Goal: Task Accomplishment & Management: Use online tool/utility

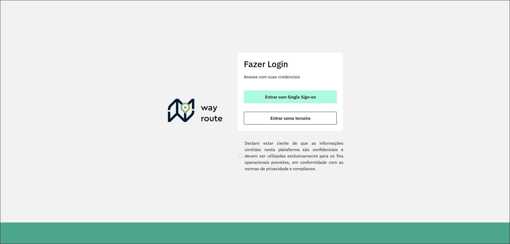
click at [301, 97] on span "Entrar com Single Sign-on" at bounding box center [290, 97] width 51 height 4
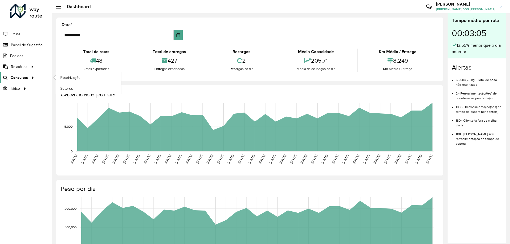
click at [31, 78] on icon at bounding box center [32, 77] width 5 height 8
click at [85, 79] on link "Roteirização" at bounding box center [88, 77] width 65 height 11
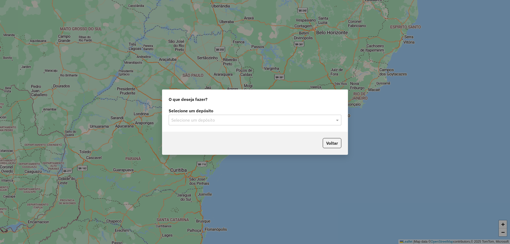
click at [226, 117] on input "text" at bounding box center [249, 120] width 157 height 6
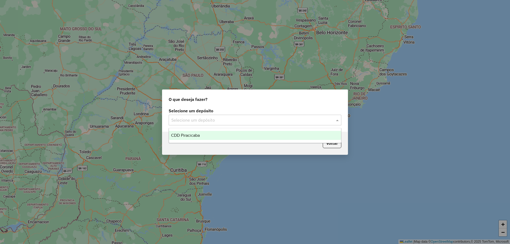
drag, startPoint x: 202, startPoint y: 135, endPoint x: 210, endPoint y: 133, distance: 7.4
click at [204, 135] on div "CDD Piracicaba" at bounding box center [255, 135] width 172 height 9
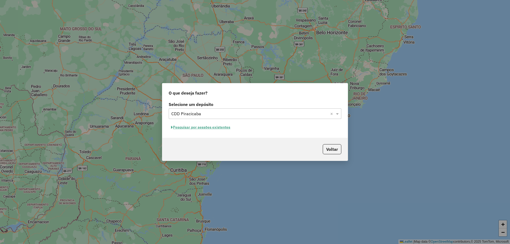
click at [225, 129] on button "Pesquisar por sessões existentes" at bounding box center [201, 127] width 64 height 8
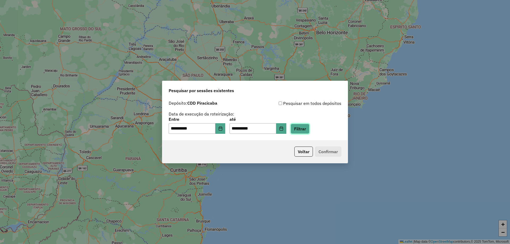
click at [307, 130] on button "Filtrar" at bounding box center [299, 129] width 19 height 10
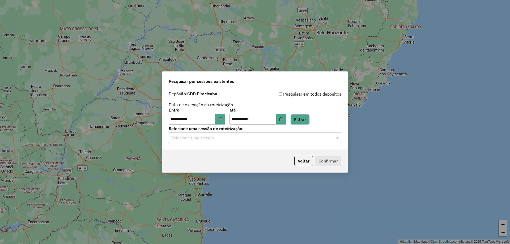
click at [207, 137] on input "text" at bounding box center [249, 138] width 157 height 6
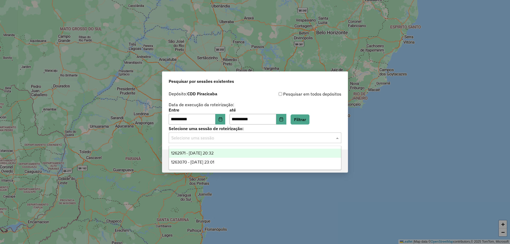
drag, startPoint x: 228, startPoint y: 154, endPoint x: 224, endPoint y: 154, distance: 3.7
click at [228, 154] on div "1262971 - 10/09/2025 20:32" at bounding box center [255, 153] width 172 height 9
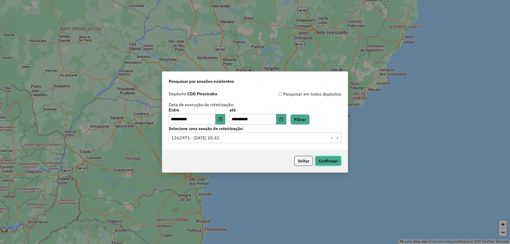
click at [331, 161] on button "Confirmar" at bounding box center [328, 161] width 26 height 10
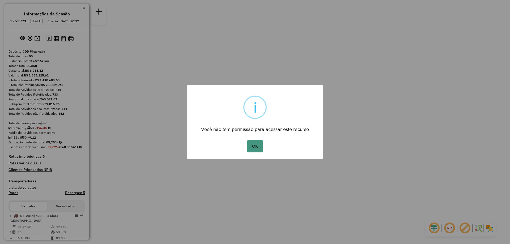
click at [257, 147] on button "OK" at bounding box center [255, 146] width 16 height 12
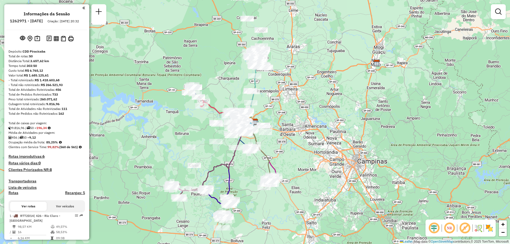
scroll to position [53, 0]
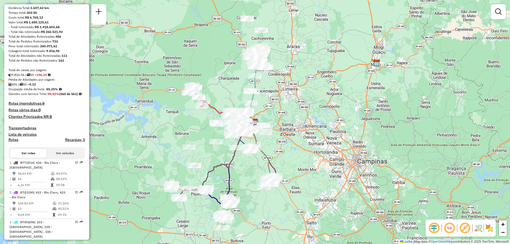
click at [453, 228] on em at bounding box center [449, 228] width 13 height 13
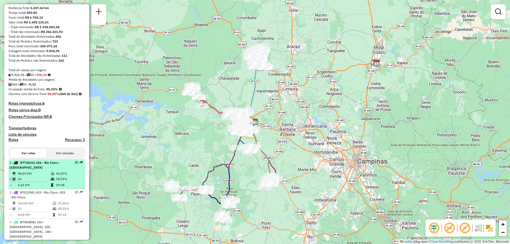
click at [59, 169] on span "| 426 - Rio Claro - Bom Sucesso" at bounding box center [35, 165] width 51 height 9
select select "**********"
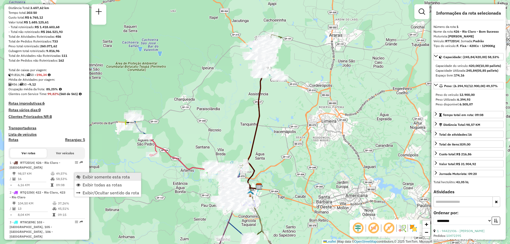
click at [101, 176] on span "Exibir somente esta rota" at bounding box center [106, 177] width 47 height 4
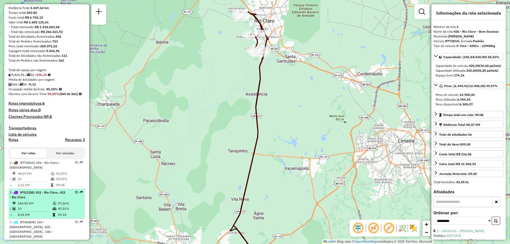
click at [48, 200] on div "2 - RTQ1I50 | 422 - Rio Claro, 423 - Rio Claro" at bounding box center [38, 195] width 56 height 10
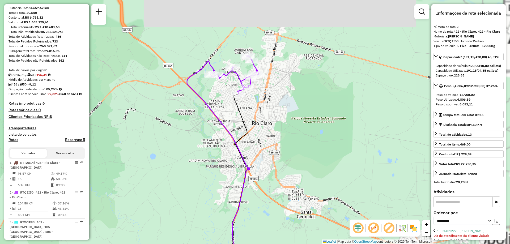
drag, startPoint x: 273, startPoint y: 44, endPoint x: 215, endPoint y: 126, distance: 100.4
click at [215, 126] on icon at bounding box center [218, 204] width 63 height 287
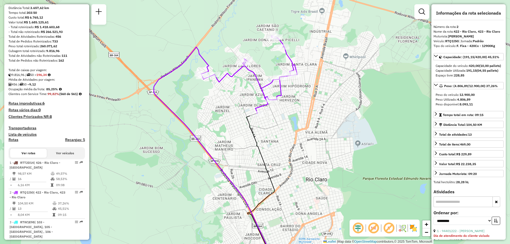
drag, startPoint x: 193, startPoint y: 121, endPoint x: 192, endPoint y: 142, distance: 21.0
click at [192, 142] on div "Janela de atendimento Grade de atendimento Capacidade Transportadoras Veículos …" at bounding box center [255, 122] width 510 height 244
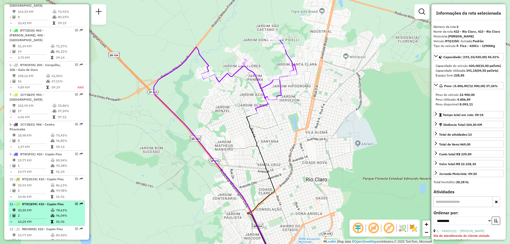
scroll to position [372, 0]
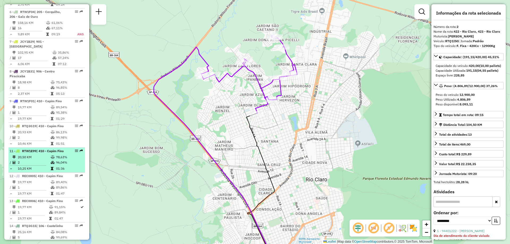
click at [46, 153] on div "11 - RTW1E99 | 410 - Capim Fino" at bounding box center [38, 151] width 56 height 5
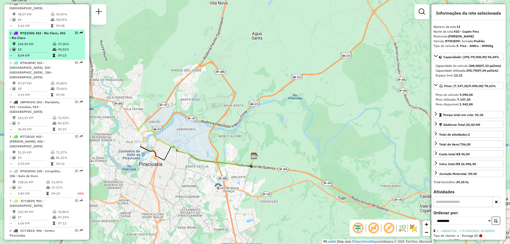
scroll to position [159, 0]
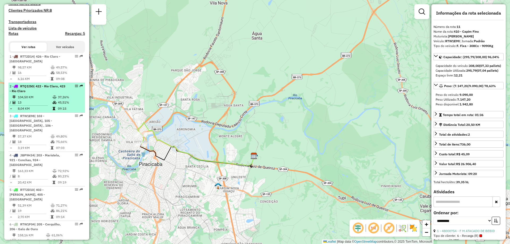
click at [43, 100] on td "104,50 KM" at bounding box center [35, 96] width 35 height 5
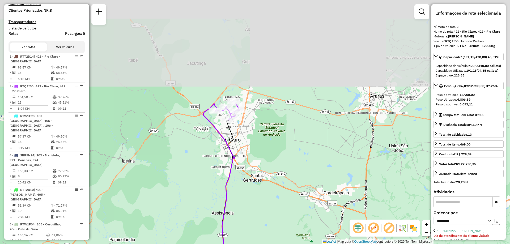
drag, startPoint x: 270, startPoint y: 75, endPoint x: 248, endPoint y: 164, distance: 91.8
click at [248, 164] on div "Janela de atendimento Grade de atendimento Capacidade Transportadoras Veículos …" at bounding box center [255, 122] width 510 height 244
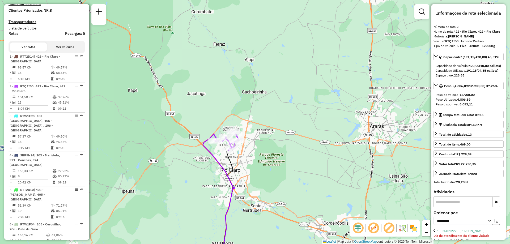
drag, startPoint x: 232, startPoint y: 128, endPoint x: 232, endPoint y: 157, distance: 28.7
click at [232, 159] on icon at bounding box center [227, 224] width 12 height 148
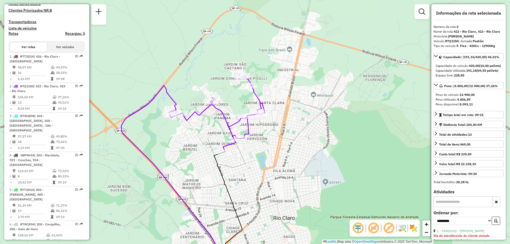
drag, startPoint x: 252, startPoint y: 162, endPoint x: 288, endPoint y: 170, distance: 37.2
click at [288, 170] on div "Janela de atendimento Grade de atendimento Capacidade Transportadoras Veículos …" at bounding box center [255, 122] width 510 height 244
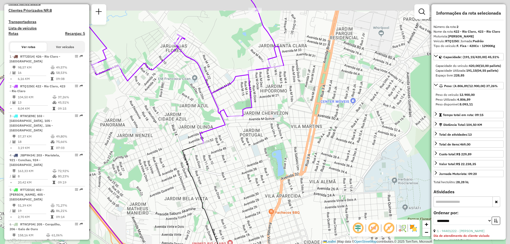
drag, startPoint x: 240, startPoint y: 169, endPoint x: 234, endPoint y: 163, distance: 8.8
click at [230, 192] on div "Janela de atendimento Grade de atendimento Capacidade Transportadoras Veículos …" at bounding box center [255, 122] width 510 height 244
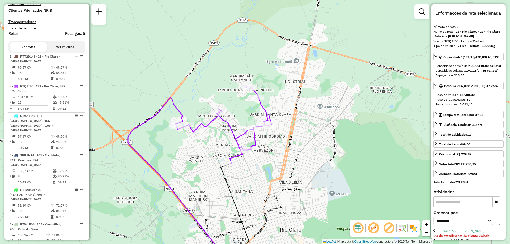
drag, startPoint x: 252, startPoint y: 160, endPoint x: 256, endPoint y: 172, distance: 12.5
click at [256, 172] on div "Janela de atendimento Grade de atendimento Capacidade Transportadoras Veículos …" at bounding box center [255, 122] width 510 height 244
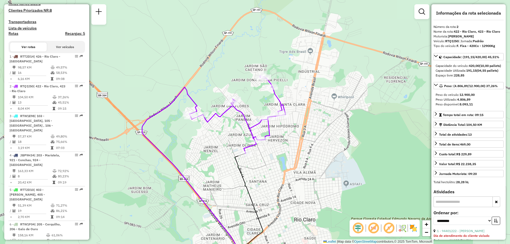
drag, startPoint x: 270, startPoint y: 174, endPoint x: 280, endPoint y: 166, distance: 13.4
click at [280, 166] on div "Janela de atendimento Grade de atendimento Capacidade Transportadoras Veículos …" at bounding box center [255, 122] width 510 height 244
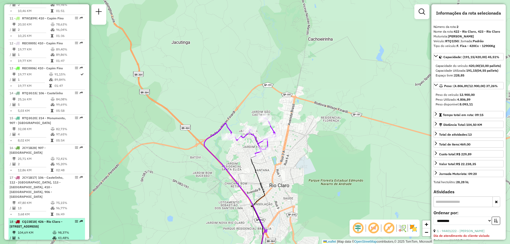
scroll to position [531, 0]
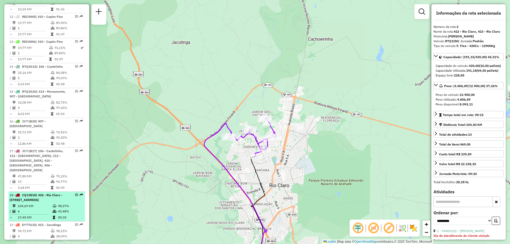
click at [45, 203] on td "104,69 KM" at bounding box center [35, 205] width 35 height 5
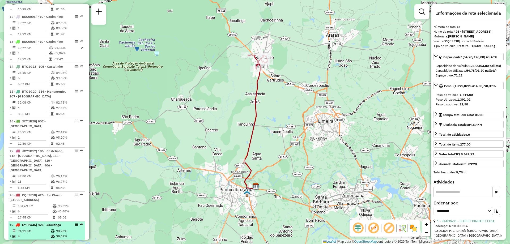
scroll to position [557, 0]
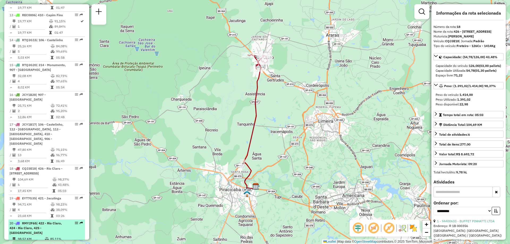
click at [48, 221] on span "| 422 - Rio Claro, 424 - Rio Claro, 425 - Santa Gertrudes" at bounding box center [36, 228] width 52 height 14
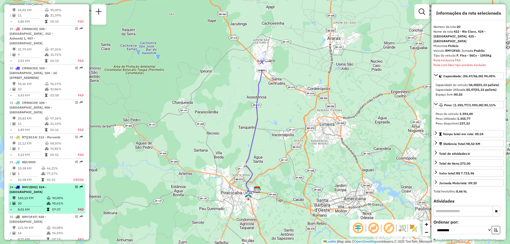
scroll to position [1060, 0]
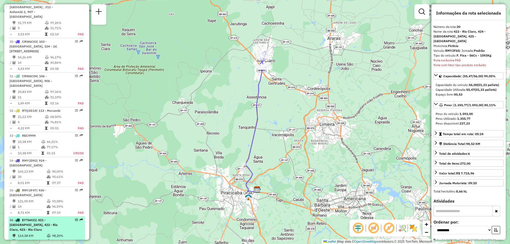
click at [49, 218] on span "| 421 - Jacutinga, 422 - Rio Claro, 423 - Rio Claro" at bounding box center [34, 225] width 48 height 14
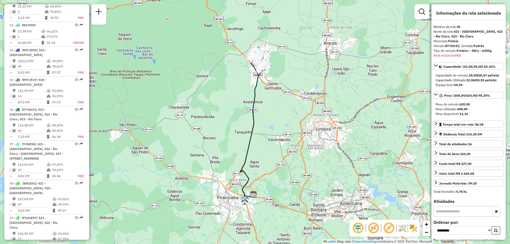
scroll to position [1244, 0]
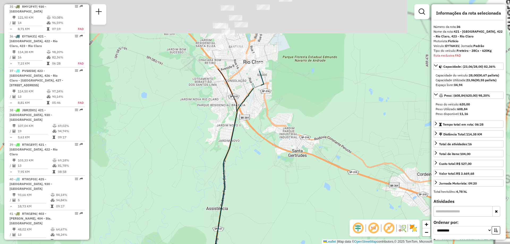
drag, startPoint x: 252, startPoint y: 94, endPoint x: 210, endPoint y: 188, distance: 103.4
click at [212, 189] on div "Janela de atendimento Grade de atendimento Capacidade Transportadoras Veículos …" at bounding box center [255, 122] width 510 height 244
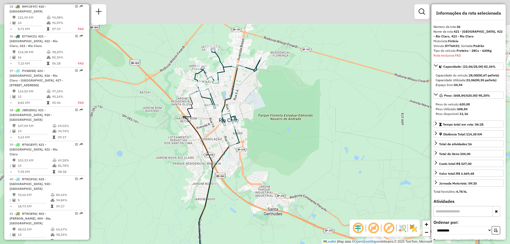
drag, startPoint x: 191, startPoint y: 133, endPoint x: 159, endPoint y: 196, distance: 70.6
click at [159, 196] on div "Janela de atendimento Grade de atendimento Capacidade Transportadoras Veículos …" at bounding box center [255, 122] width 510 height 244
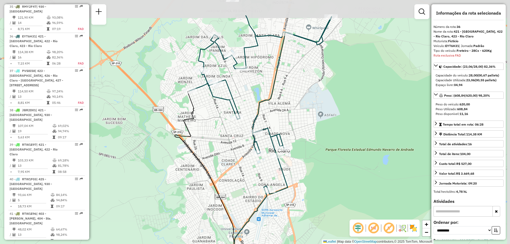
drag, startPoint x: 214, startPoint y: 104, endPoint x: 205, endPoint y: 144, distance: 40.2
click at [205, 144] on div "Janela de atendimento Grade de atendimento Capacidade Transportadoras Veículos …" at bounding box center [255, 122] width 510 height 244
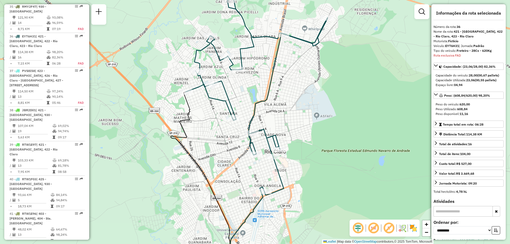
drag, startPoint x: 195, startPoint y: 124, endPoint x: 176, endPoint y: 129, distance: 18.9
click at [176, 129] on div "Janela de atendimento Grade de atendimento Capacidade Transportadoras Veículos …" at bounding box center [255, 122] width 510 height 244
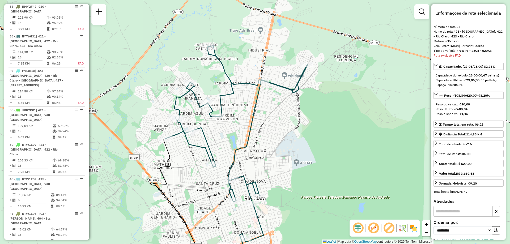
drag, startPoint x: 242, startPoint y: 96, endPoint x: 241, endPoint y: 138, distance: 41.9
click at [241, 138] on div "Janela de atendimento Grade de atendimento Capacidade Transportadoras Veículos …" at bounding box center [255, 122] width 510 height 244
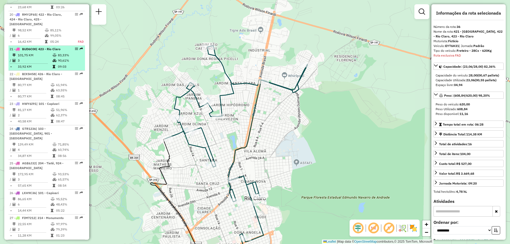
scroll to position [686, 0]
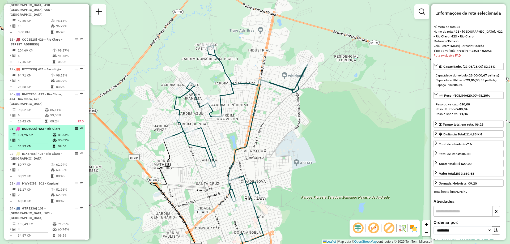
click at [49, 137] on td "3" at bounding box center [35, 139] width 35 height 5
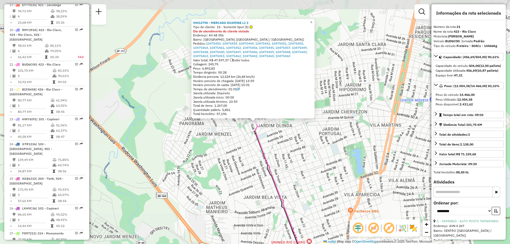
scroll to position [802, 0]
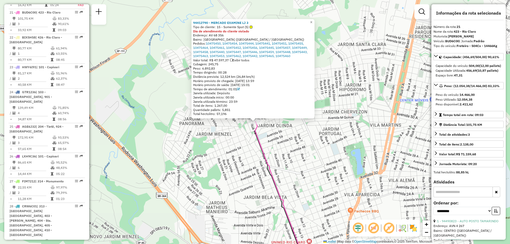
click at [144, 105] on div "94412790 - MERCADO EXAMINE LJ 3 Tipo de cliente: 15 - Somente Spot (S) Dia de a…" at bounding box center [255, 122] width 510 height 244
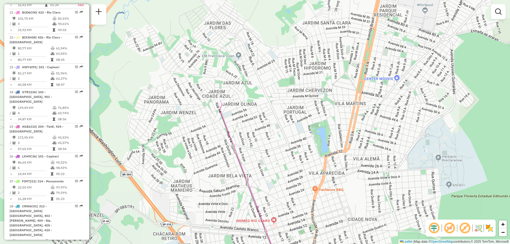
drag, startPoint x: 325, startPoint y: 168, endPoint x: 287, endPoint y: 160, distance: 38.1
click at [288, 161] on div "Janela de atendimento Grade de atendimento Capacidade Transportadoras Veículos …" at bounding box center [255, 122] width 510 height 244
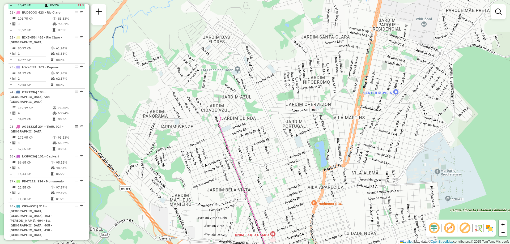
scroll to position [723, 0]
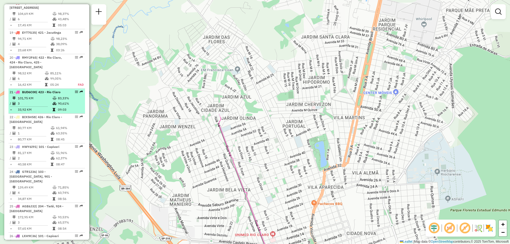
click at [53, 97] on icon at bounding box center [55, 98] width 4 height 3
select select "**********"
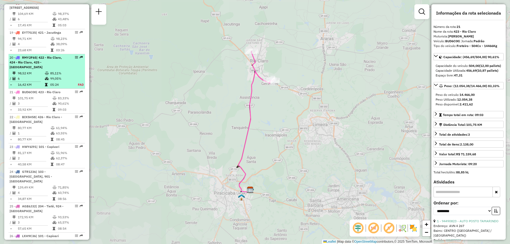
click at [51, 71] on td "85,11%" at bounding box center [61, 73] width 22 height 5
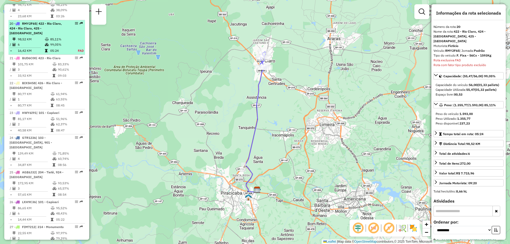
scroll to position [768, 0]
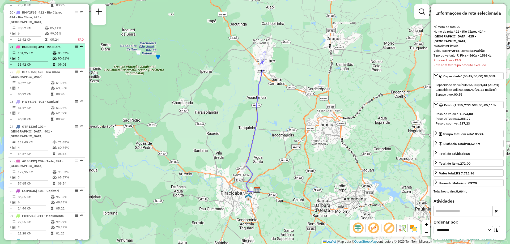
click at [50, 45] on li "21 - BUD6C00 | 423 - Rio Claro 101,75 KM 83,33% / 3 90,61% = 33,92 KM 09:03" at bounding box center [46, 56] width 76 height 25
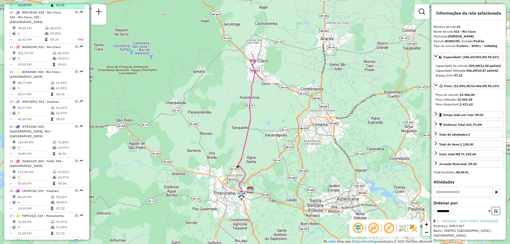
scroll to position [688, 0]
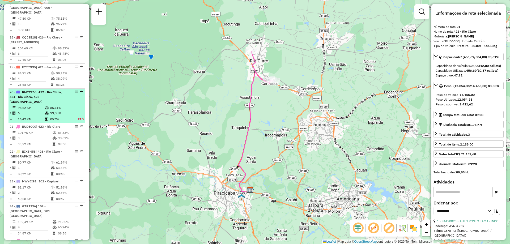
click at [49, 93] on span "| 422 - Rio Claro, 424 - Rio Claro, 425 - Santa Gertrudes" at bounding box center [36, 97] width 52 height 14
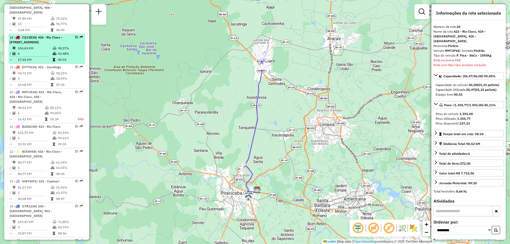
click at [43, 46] on td "104,69 KM" at bounding box center [35, 48] width 35 height 5
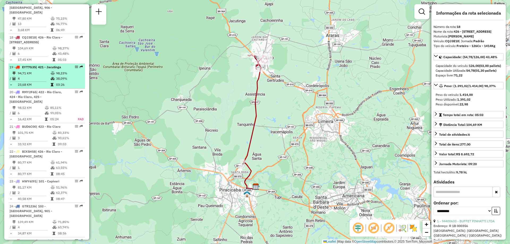
scroll to position [609, 0]
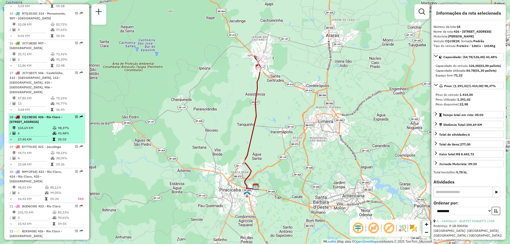
click at [46, 117] on span "| 426 - Rio Claro - Bom Sucesso, 930 - Centro Rio Claro" at bounding box center [36, 119] width 53 height 9
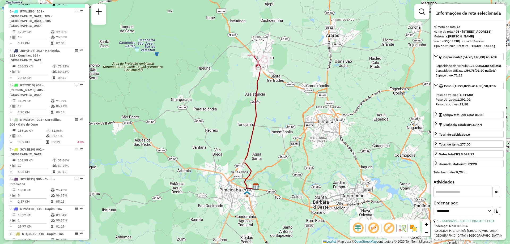
scroll to position [211, 0]
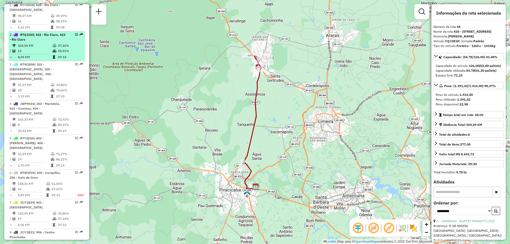
click at [47, 42] on div "2 - RTQ1I50 | 422 - Rio Claro, 423 - Rio Claro" at bounding box center [38, 37] width 56 height 10
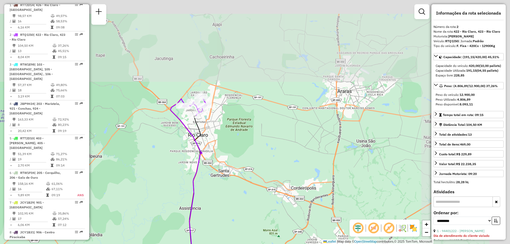
drag, startPoint x: 228, startPoint y: 81, endPoint x: 159, endPoint y: 130, distance: 85.0
click at [157, 133] on div "Janela de atendimento Grade de atendimento Capacidade Transportadoras Veículos …" at bounding box center [255, 122] width 510 height 244
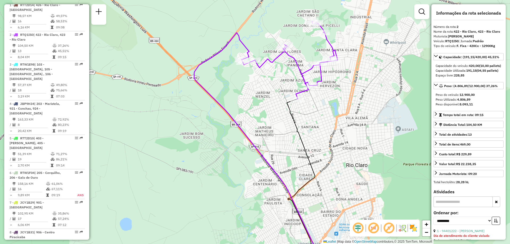
drag, startPoint x: 218, startPoint y: 116, endPoint x: 149, endPoint y: 135, distance: 71.1
click at [149, 135] on div "Janela de atendimento Grade de atendimento Capacidade Transportadoras Veículos …" at bounding box center [255, 122] width 510 height 244
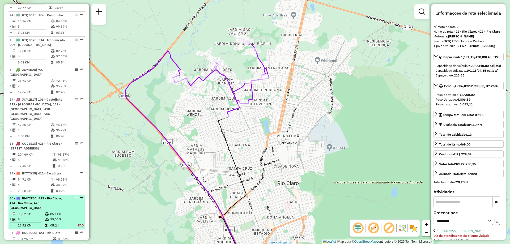
scroll to position [609, 0]
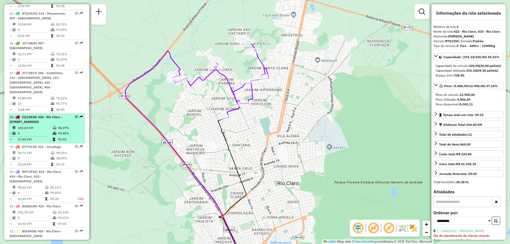
click at [46, 125] on td "104,69 KM" at bounding box center [35, 127] width 35 height 5
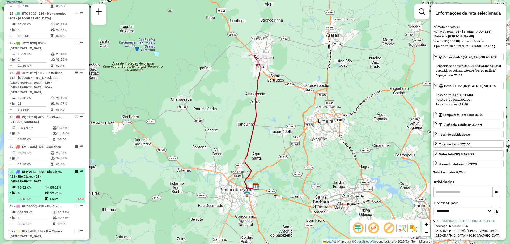
click at [50, 177] on div "20 - RMY2F65 | 422 - Rio Claro, 424 - Rio Claro, 425 - Santa Gertrudes" at bounding box center [38, 176] width 56 height 14
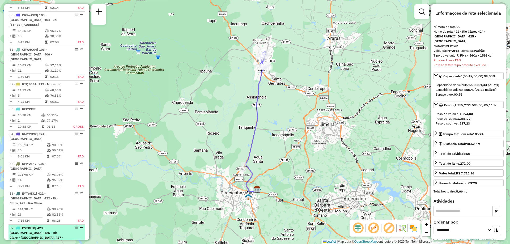
scroll to position [1140, 0]
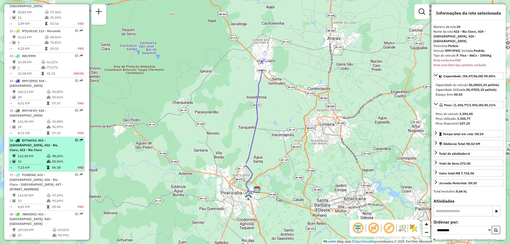
click at [53, 153] on td "98,20%" at bounding box center [62, 155] width 21 height 5
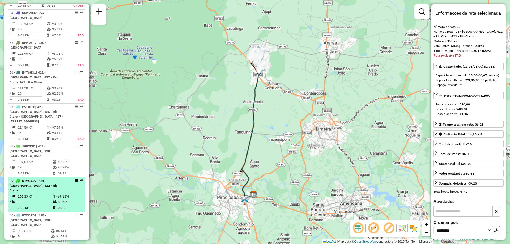
scroll to position [1244, 0]
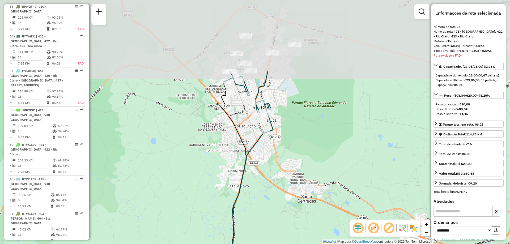
drag, startPoint x: 253, startPoint y: 74, endPoint x: 233, endPoint y: 169, distance: 97.7
click at [233, 169] on div "Janela de atendimento Grade de atendimento Capacidade Transportadoras Veículos …" at bounding box center [255, 122] width 510 height 244
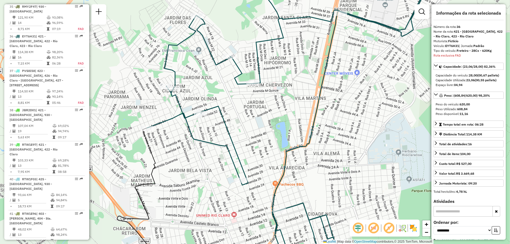
drag, startPoint x: 320, startPoint y: 157, endPoint x: 292, endPoint y: 181, distance: 37.0
click at [292, 181] on div "Janela de atendimento Grade de atendimento Capacidade Transportadoras Veículos …" at bounding box center [255, 122] width 510 height 244
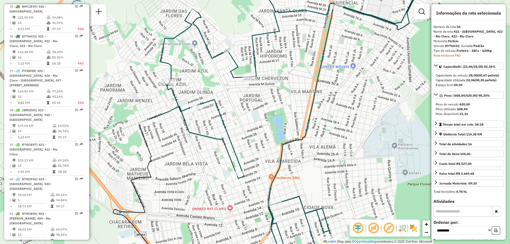
drag, startPoint x: 256, startPoint y: 136, endPoint x: 235, endPoint y: 103, distance: 38.7
click at [235, 103] on div "Janela de atendimento Grade de atendimento Capacidade Transportadoras Veículos …" at bounding box center [255, 122] width 510 height 244
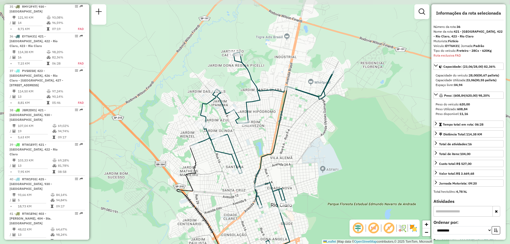
drag, startPoint x: 256, startPoint y: 120, endPoint x: 252, endPoint y: 152, distance: 31.6
click at [260, 154] on icon at bounding box center [263, 150] width 142 height 196
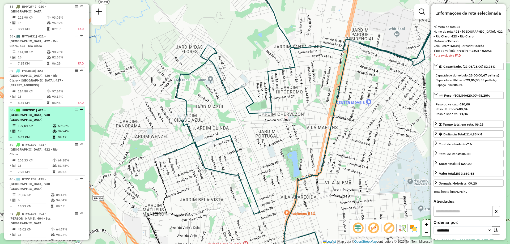
click at [42, 108] on div "38 - JBR2D01 | 421 - Jacutinga, 930 - Centro Rio Claro" at bounding box center [38, 115] width 56 height 14
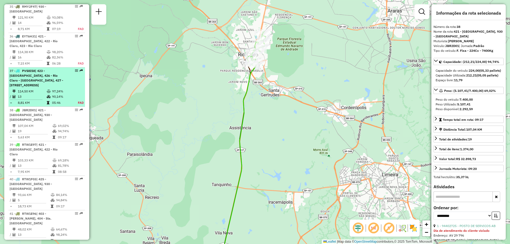
click at [45, 69] on span "| 423 - Rio Claro, 426 - Rio Claro - Bom Sucesso, 427 - Rio Claro - Jardim Novo…" at bounding box center [37, 78] width 54 height 18
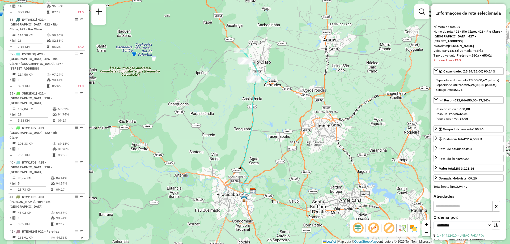
scroll to position [1273, 0]
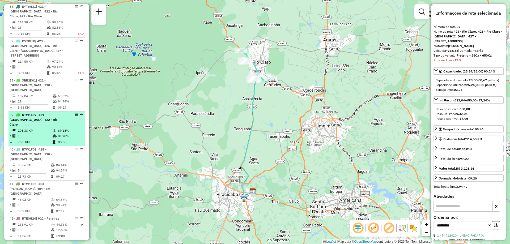
click at [35, 128] on td "103,33 KM" at bounding box center [35, 130] width 35 height 5
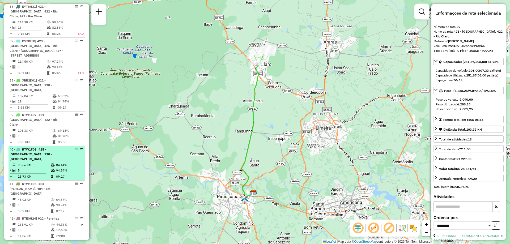
click at [36, 147] on span "| 425 - Santa Gertrudes, 930 - Centro Rio Claro" at bounding box center [31, 154] width 42 height 14
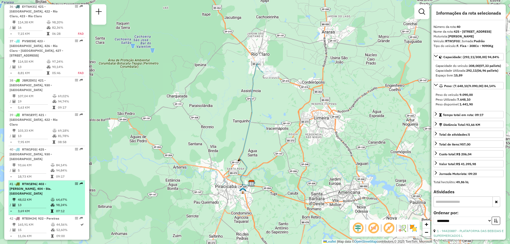
click at [40, 182] on span "| 403 - Mário Denini, 404 - Sta. Teresinha" at bounding box center [31, 189] width 42 height 14
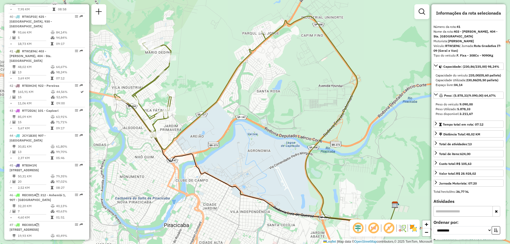
scroll to position [1353, 0]
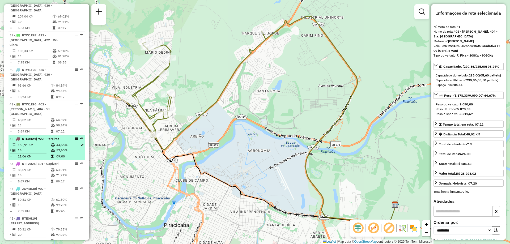
click at [48, 142] on td "165,91 KM" at bounding box center [34, 144] width 33 height 5
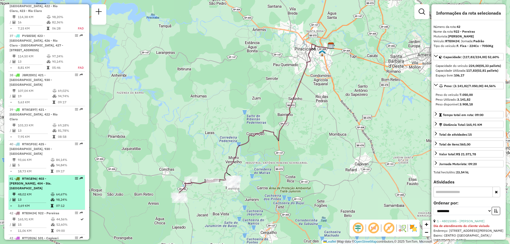
scroll to position [1268, 0]
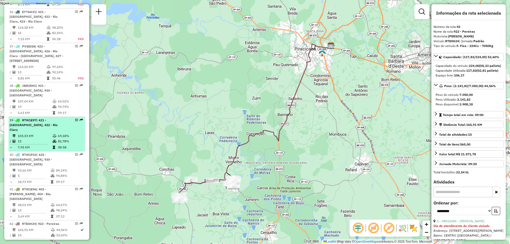
click at [48, 118] on div "39 - RTW1E97 | 421 - Jacutinga, 422 - Rio Claro" at bounding box center [38, 125] width 56 height 14
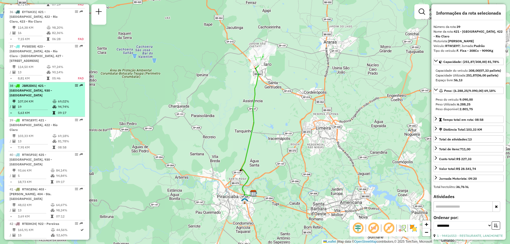
click at [32, 104] on td "19" at bounding box center [35, 106] width 35 height 5
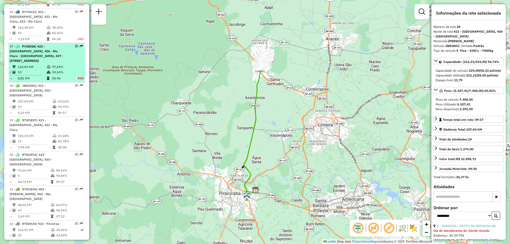
click at [34, 44] on div "37 - PVS8I58 | 423 - Rio Claro, 426 - Rio Claro - Bom Sucesso, 427 - Rio Claro …" at bounding box center [38, 53] width 56 height 19
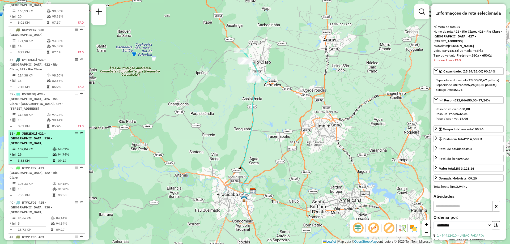
scroll to position [1194, 0]
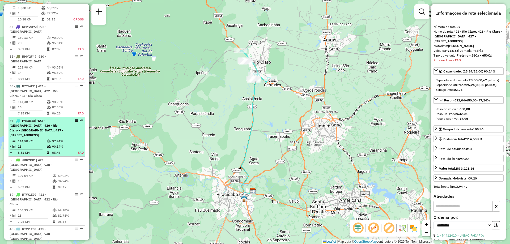
click at [34, 119] on span "| 423 - Rio Claro, 426 - Rio Claro - Bom Sucesso, 427 - Rio Claro - Jardim Novo…" at bounding box center [37, 128] width 54 height 18
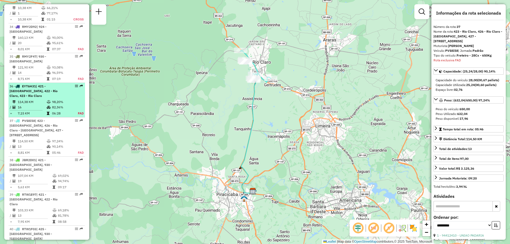
click at [35, 110] on td at bounding box center [28, 110] width 37 height 1
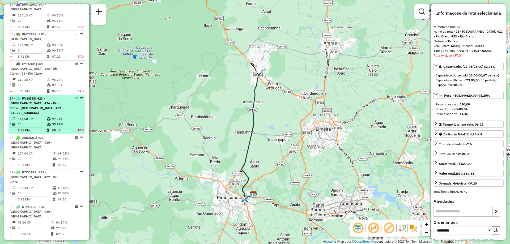
scroll to position [1244, 0]
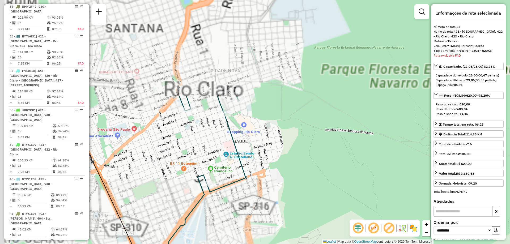
click at [316, 179] on div "Janela de atendimento Grade de atendimento Capacidade Transportadoras Veículos …" at bounding box center [255, 122] width 510 height 244
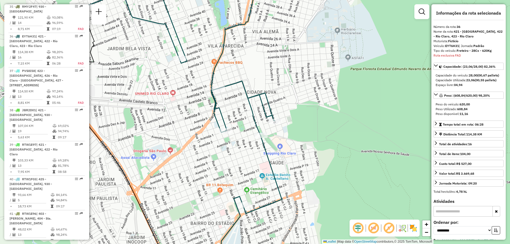
drag, startPoint x: 290, startPoint y: 128, endPoint x: 325, endPoint y: 146, distance: 39.4
click at [325, 146] on div "Janela de atendimento Grade de atendimento Capacidade Transportadoras Veículos …" at bounding box center [255, 122] width 510 height 244
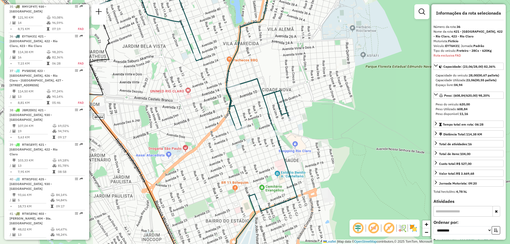
drag, startPoint x: 164, startPoint y: 108, endPoint x: 179, endPoint y: 106, distance: 15.3
click at [179, 106] on div "Janela de atendimento Grade de atendimento Capacidade Transportadoras Veículos …" at bounding box center [255, 122] width 510 height 244
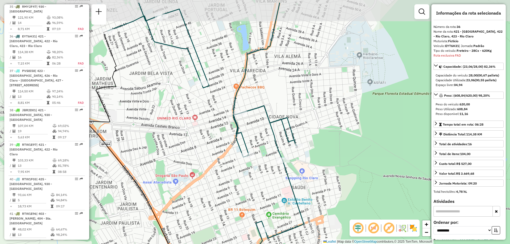
drag, startPoint x: 185, startPoint y: 109, endPoint x: 184, endPoint y: 128, distance: 19.6
click at [185, 129] on div "Janela de atendimento Grade de atendimento Capacidade Transportadoras Veículos …" at bounding box center [255, 122] width 510 height 244
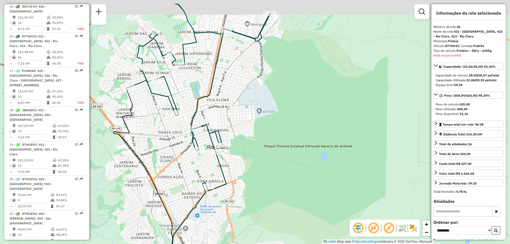
drag, startPoint x: 173, startPoint y: 116, endPoint x: 170, endPoint y: 124, distance: 8.7
click at [171, 125] on div "Janela de atendimento Grade de atendimento Capacidade Transportadoras Veículos …" at bounding box center [255, 122] width 510 height 244
